Goal: Task Accomplishment & Management: Use online tool/utility

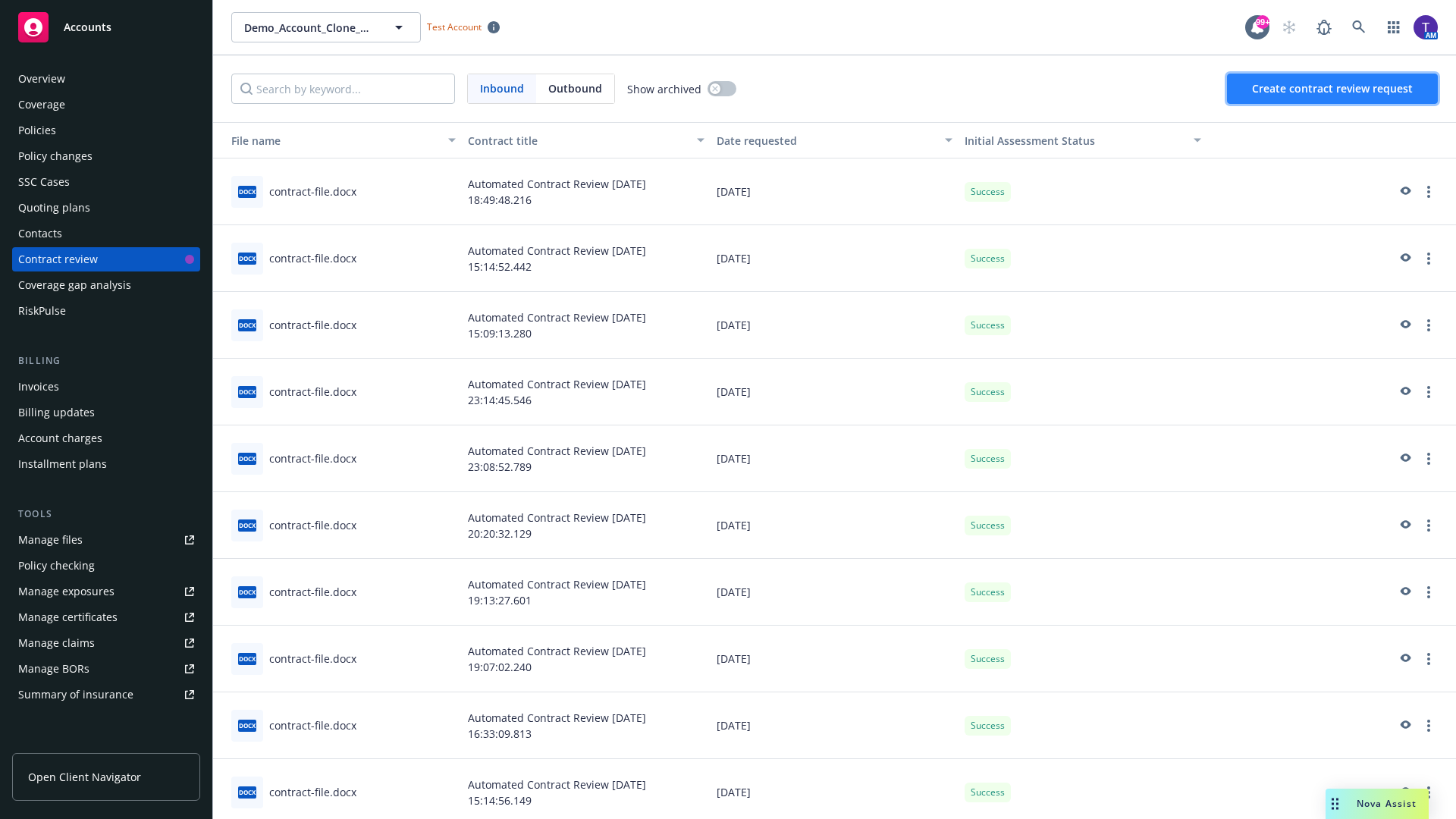
click at [1333, 89] on span "Create contract review request" at bounding box center [1331, 89] width 160 height 14
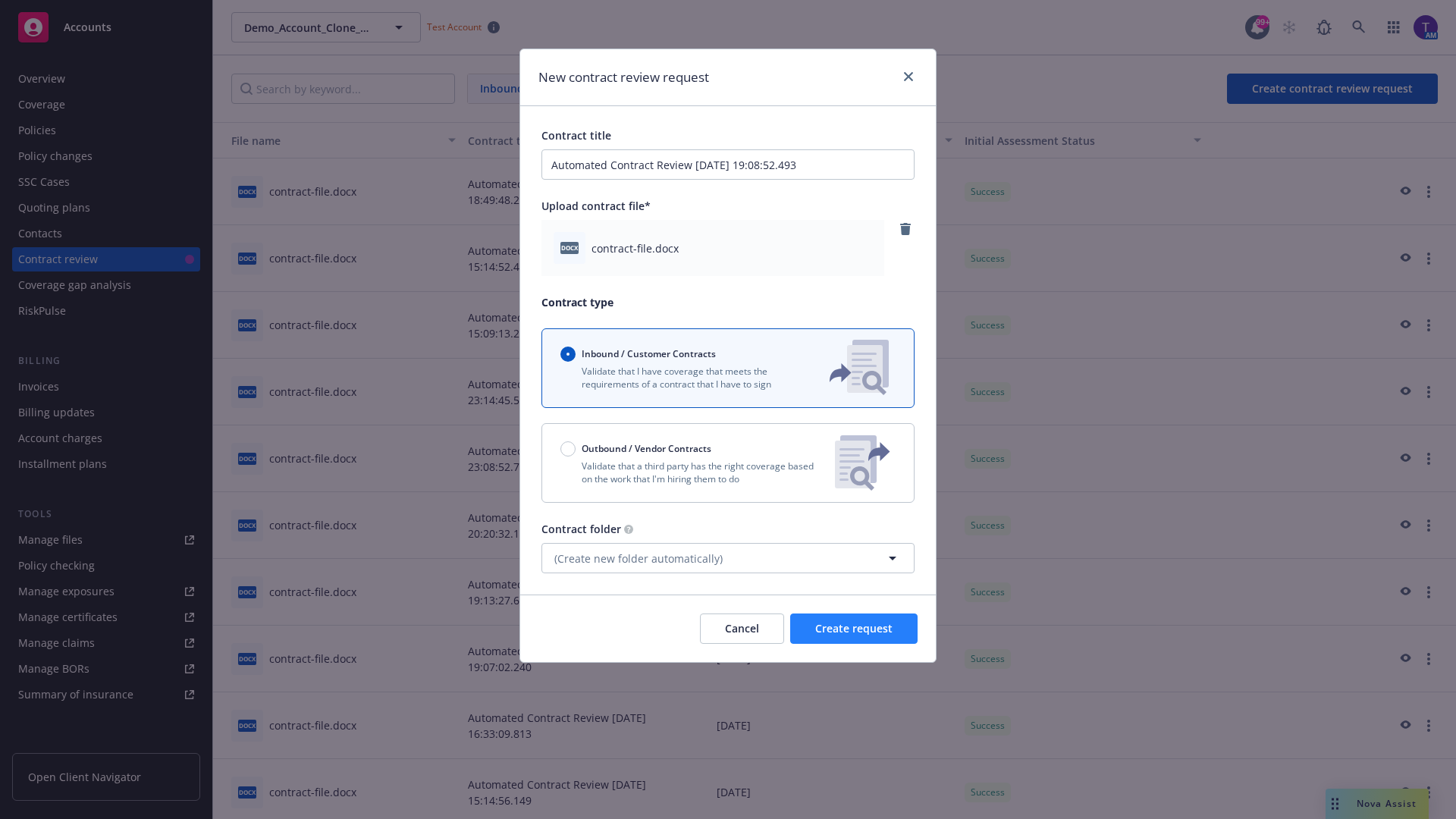
type input "Automated Contract Review [DATE] 19:08:52.493"
click at [854, 629] on span "Create request" at bounding box center [853, 628] width 77 height 14
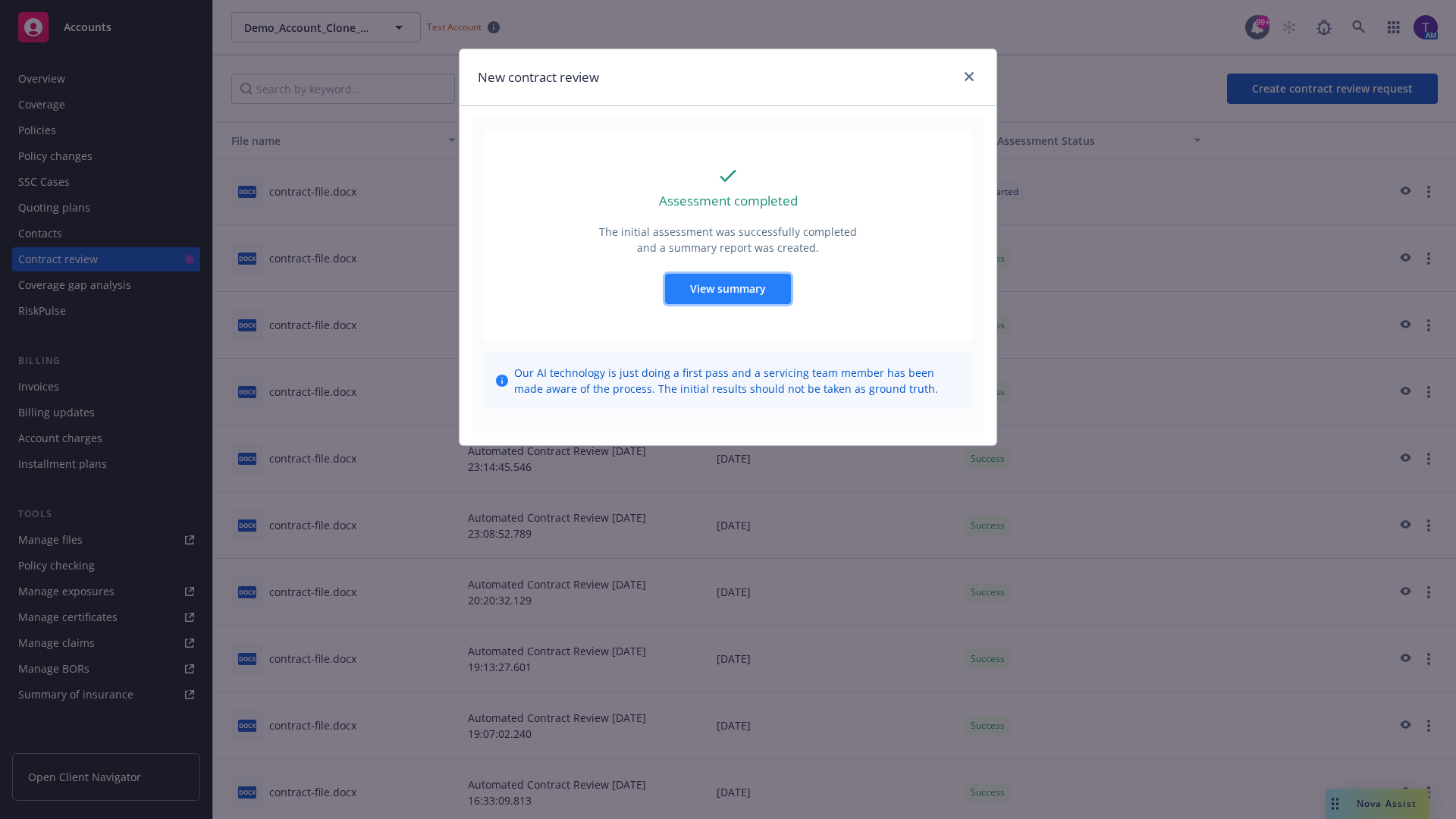
click at [727, 288] on span "View summary" at bounding box center [728, 289] width 76 height 14
